Goal: Task Accomplishment & Management: Complete application form

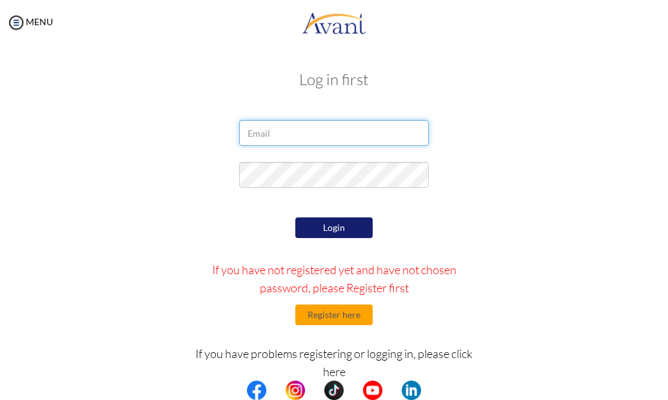
type input "[EMAIL_ADDRESS][DOMAIN_NAME]"
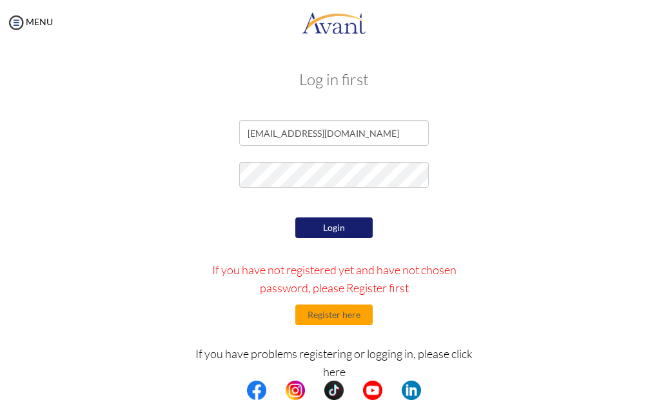
drag, startPoint x: 0, startPoint y: 0, endPoint x: 337, endPoint y: 225, distance: 404.9
click at [337, 225] on button "Login" at bounding box center [333, 227] width 77 height 21
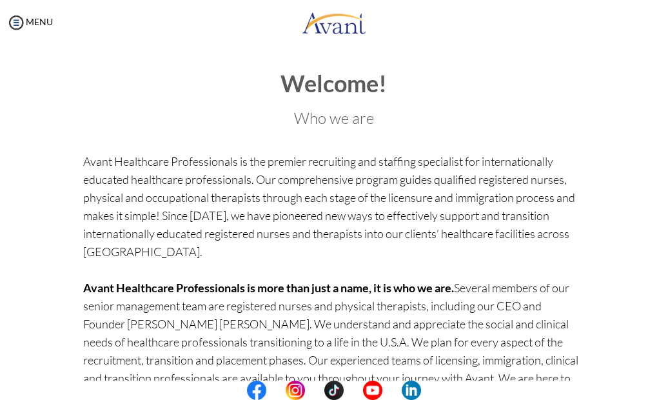
scroll to position [175, 0]
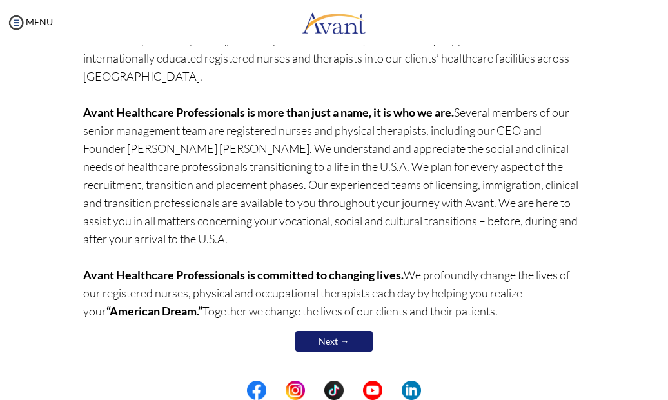
click at [0, 0] on div at bounding box center [0, 0] width 0 height 0
click at [340, 338] on link "Next →" at bounding box center [333, 341] width 77 height 21
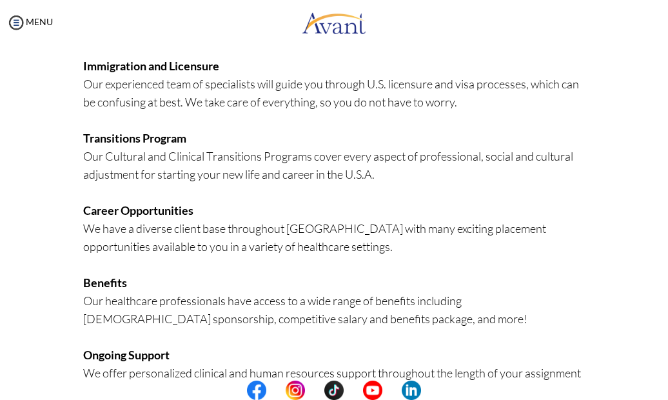
scroll to position [343, 0]
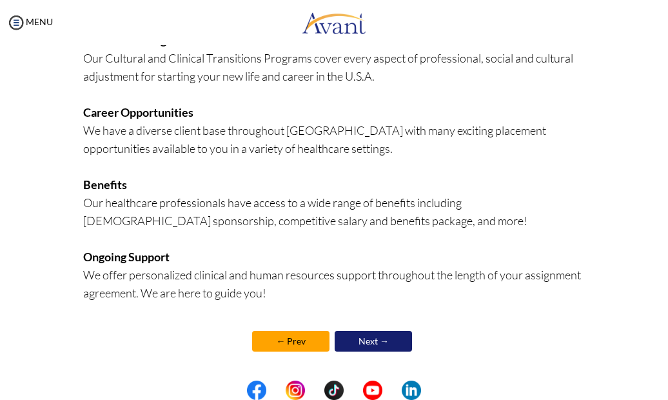
click at [362, 339] on link "Next →" at bounding box center [373, 341] width 77 height 21
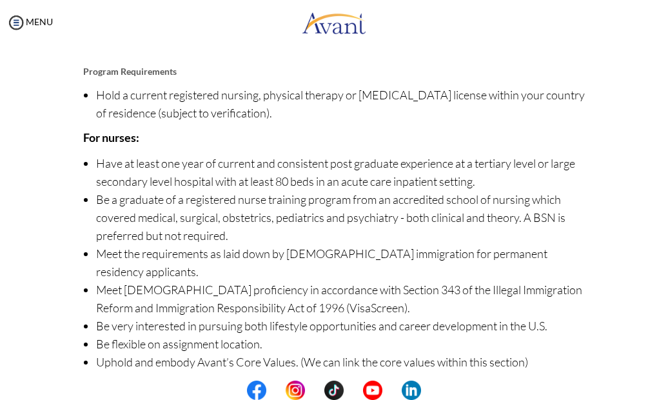
scroll to position [197, 0]
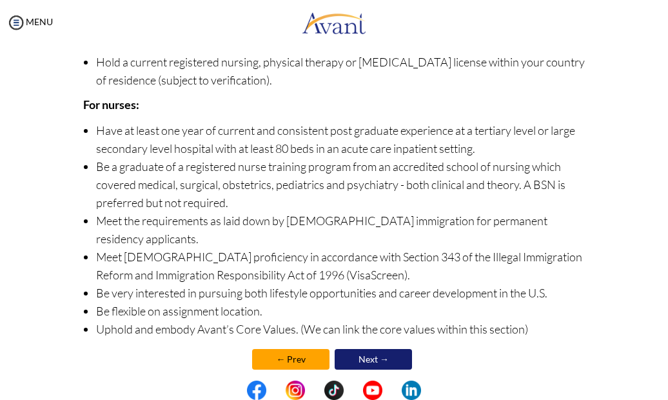
click at [362, 349] on link "Next →" at bounding box center [373, 359] width 77 height 21
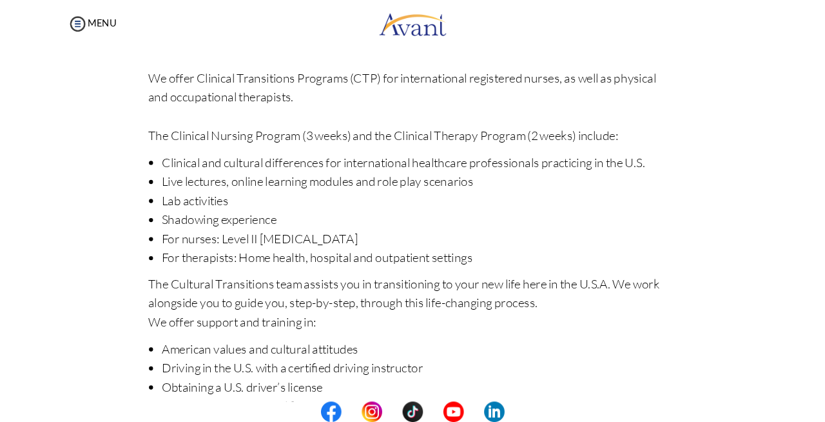
scroll to position [213, 0]
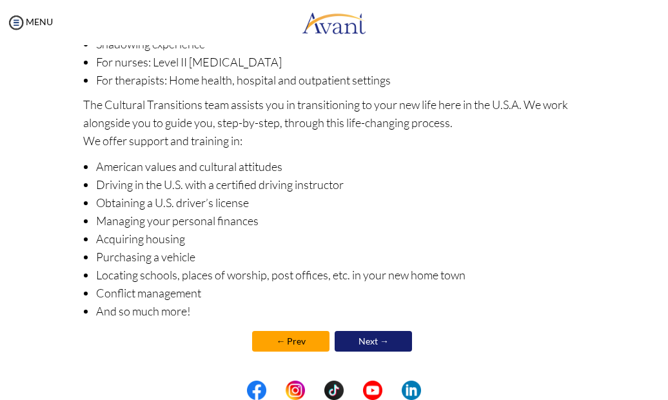
click at [368, 341] on link "Next →" at bounding box center [373, 341] width 77 height 21
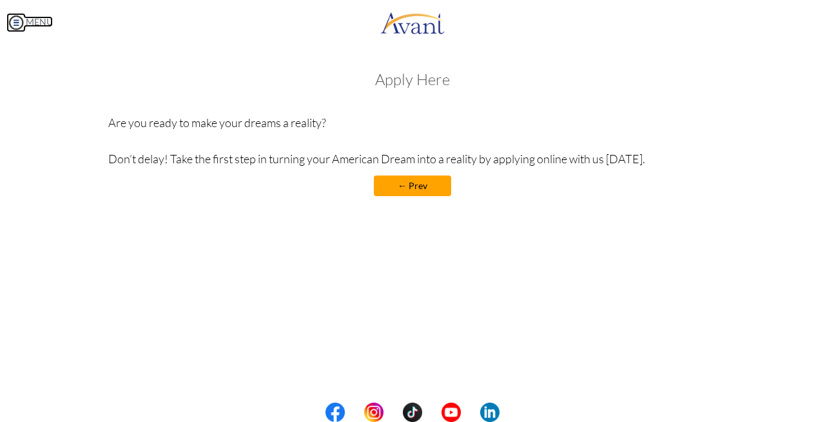
click at [17, 19] on img at bounding box center [15, 22] width 19 height 19
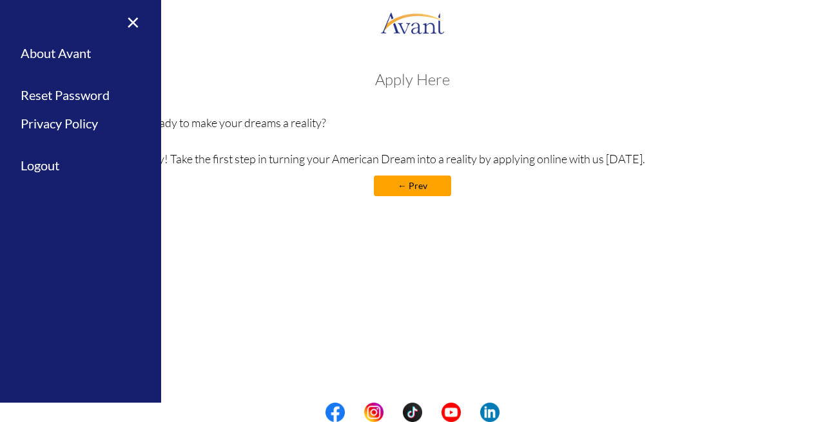
click at [413, 183] on link "← Prev" at bounding box center [412, 185] width 77 height 21
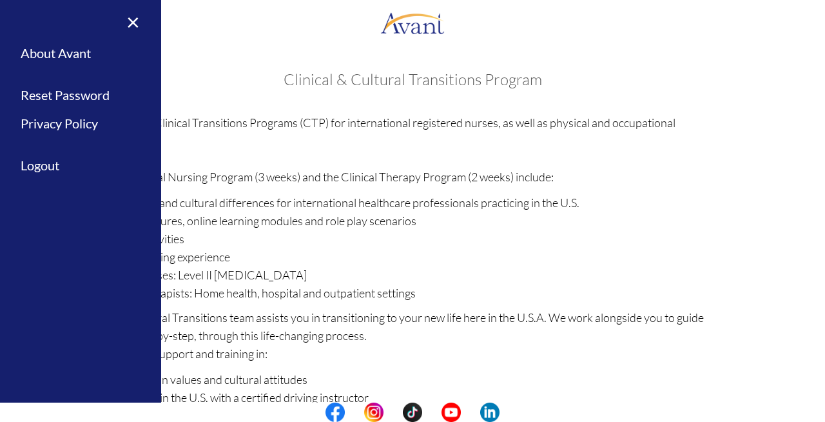
scroll to position [191, 0]
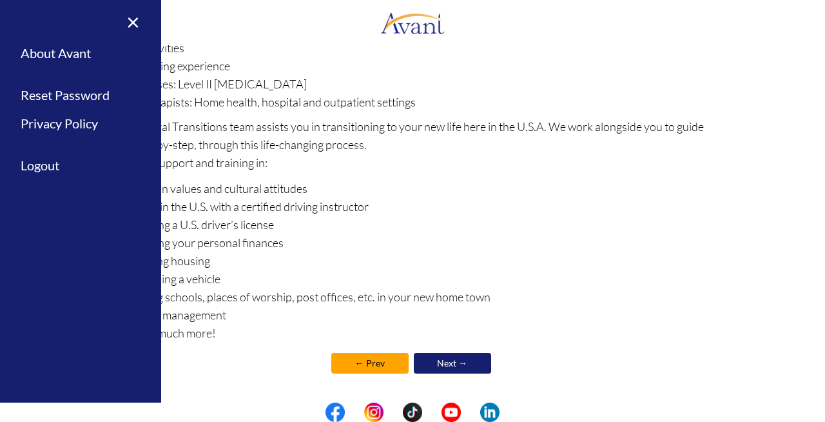
click at [364, 361] on link "← Prev" at bounding box center [369, 363] width 77 height 21
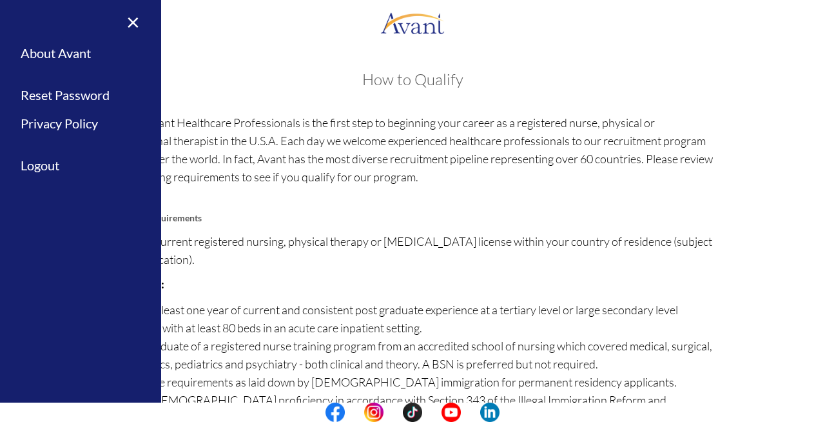
scroll to position [139, 0]
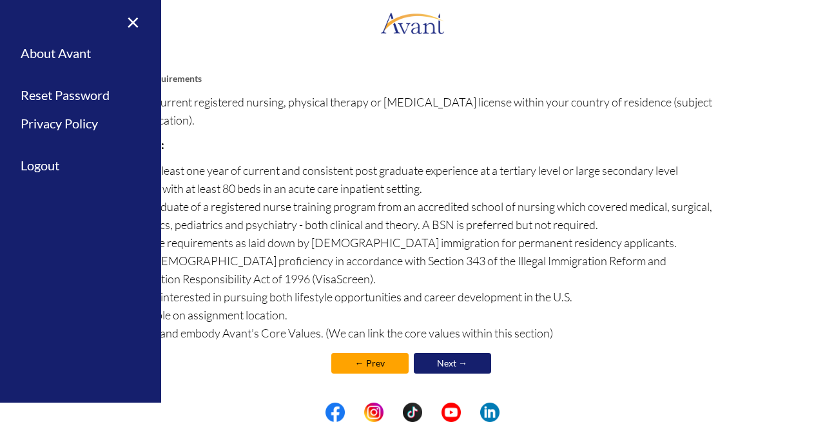
click at [385, 359] on link "← Prev" at bounding box center [369, 363] width 77 height 21
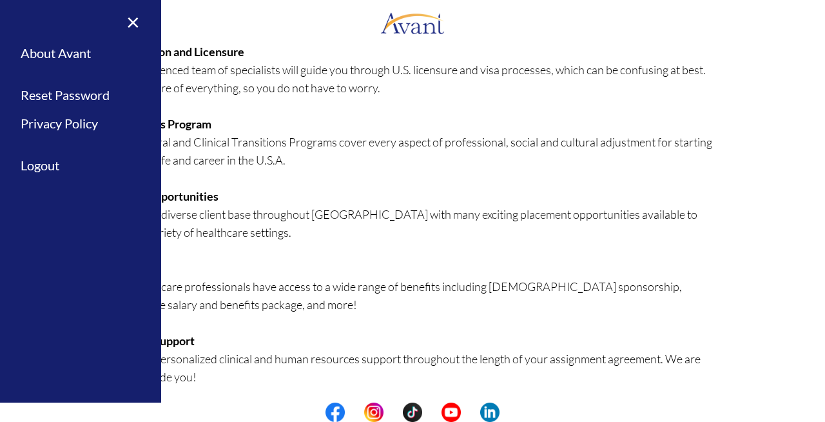
scroll to position [303, 0]
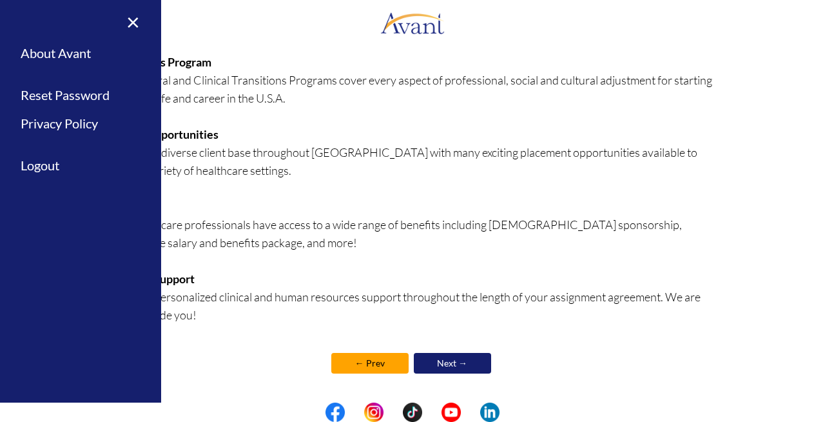
click at [364, 357] on link "← Prev" at bounding box center [369, 363] width 77 height 21
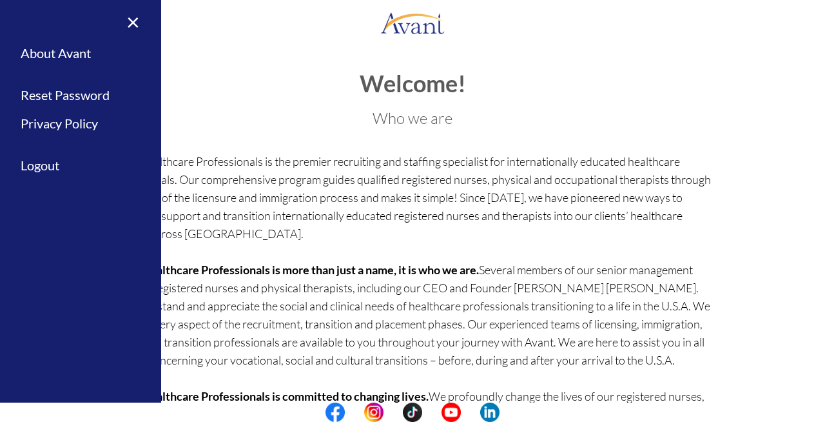
scroll to position [99, 0]
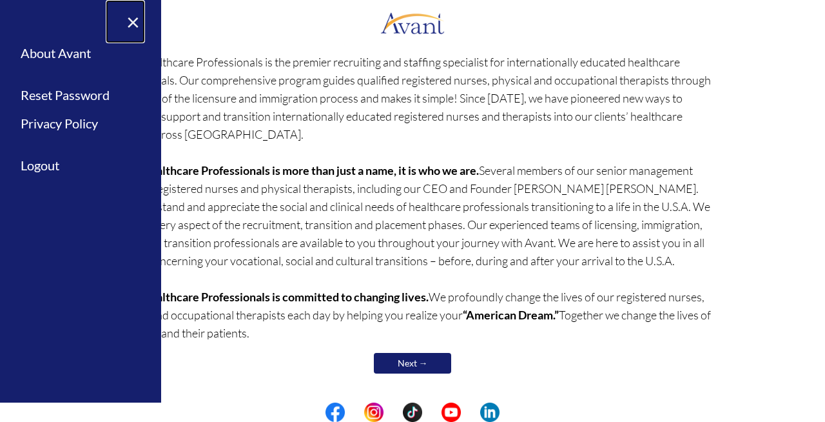
click at [131, 17] on link "×" at bounding box center [125, 21] width 39 height 43
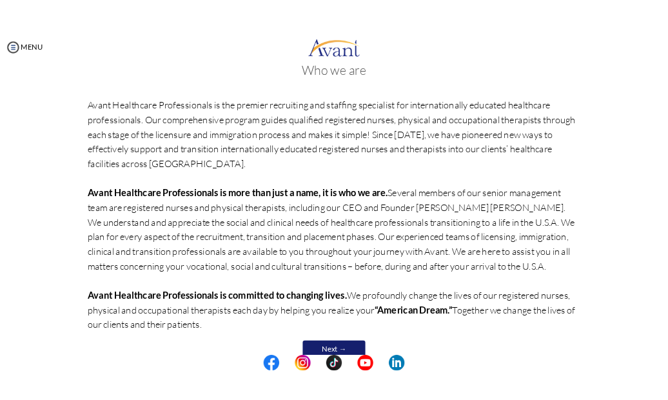
scroll to position [67, 0]
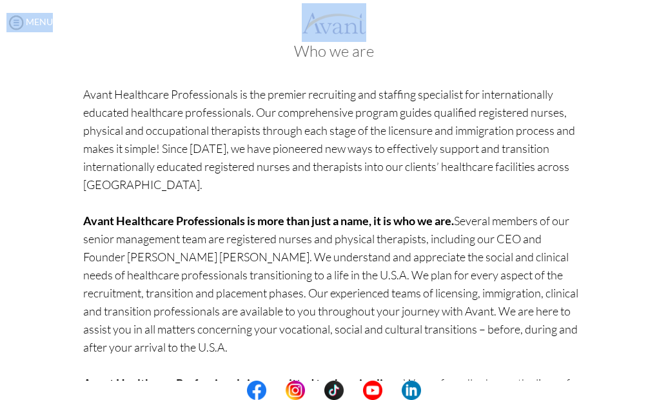
drag, startPoint x: 441, startPoint y: 0, endPoint x: 489, endPoint y: -14, distance: 50.4
click at [489, 0] on html "Maintenance break. Please come back in 2 hours. MENU My Status What is the next…" at bounding box center [334, 200] width 668 height 400
